Goal: Navigation & Orientation: Find specific page/section

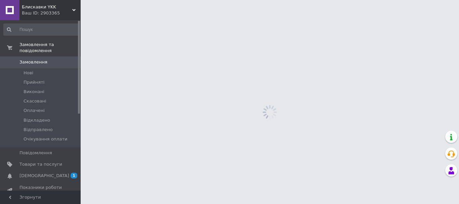
click at [29, 173] on span "[DEMOGRAPHIC_DATA]" at bounding box center [44, 176] width 50 height 6
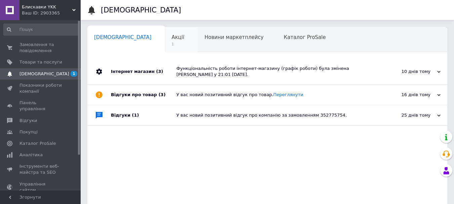
click at [165, 41] on div "Акції 1" at bounding box center [181, 40] width 33 height 26
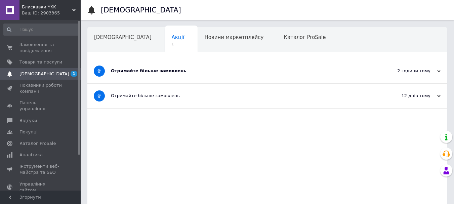
click at [145, 70] on div "Отримайте більше замовлень" at bounding box center [242, 71] width 262 height 6
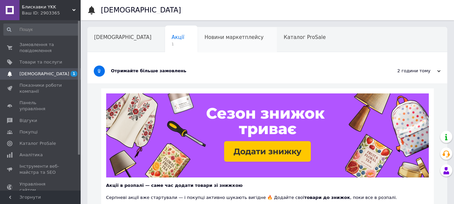
click at [204, 40] on span "Новини маркетплейсу" at bounding box center [233, 37] width 59 height 6
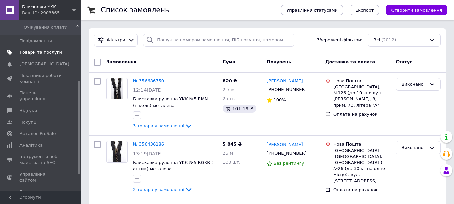
scroll to position [141, 0]
